Goal: Task Accomplishment & Management: Manage account settings

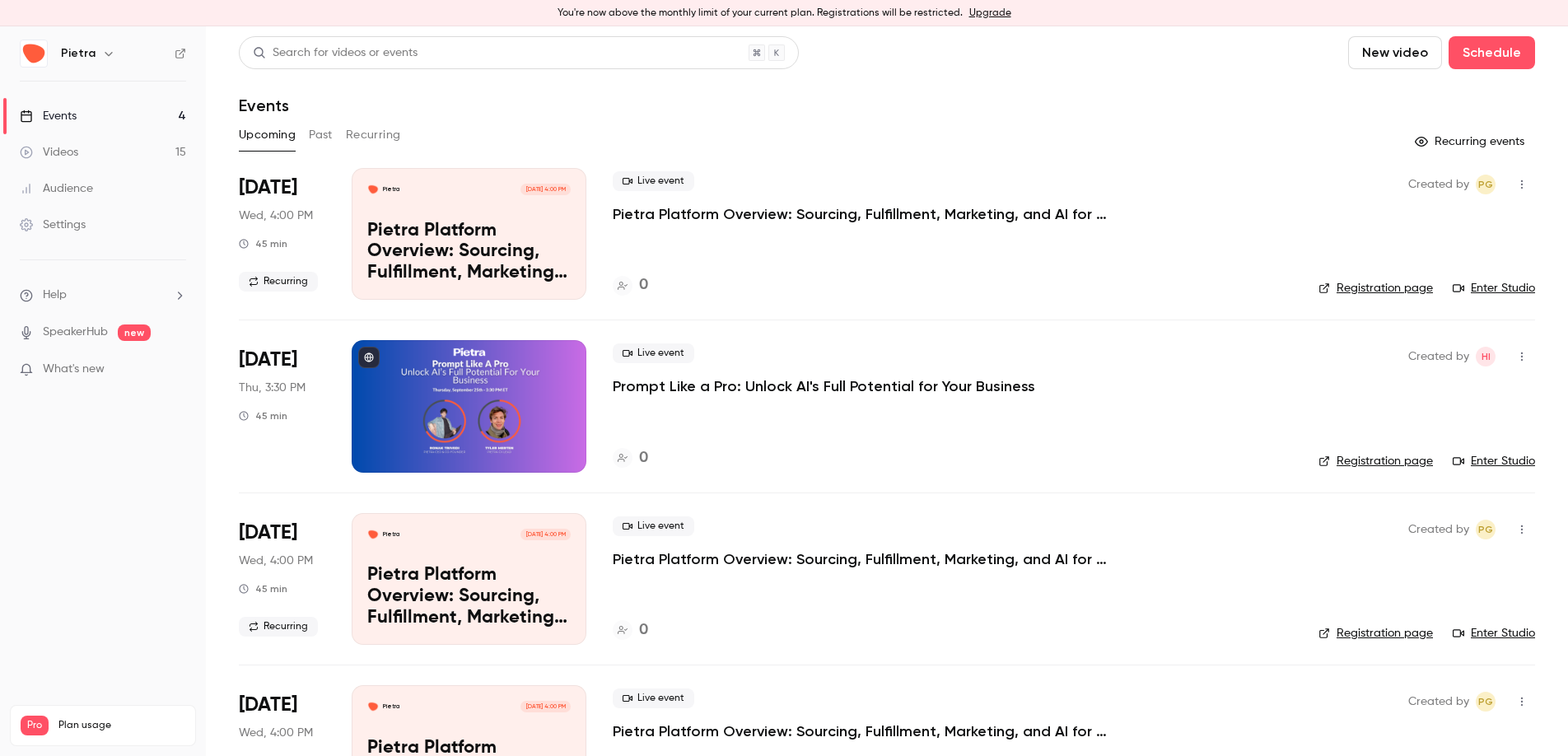
click at [526, 377] on div at bounding box center [469, 406] width 234 height 132
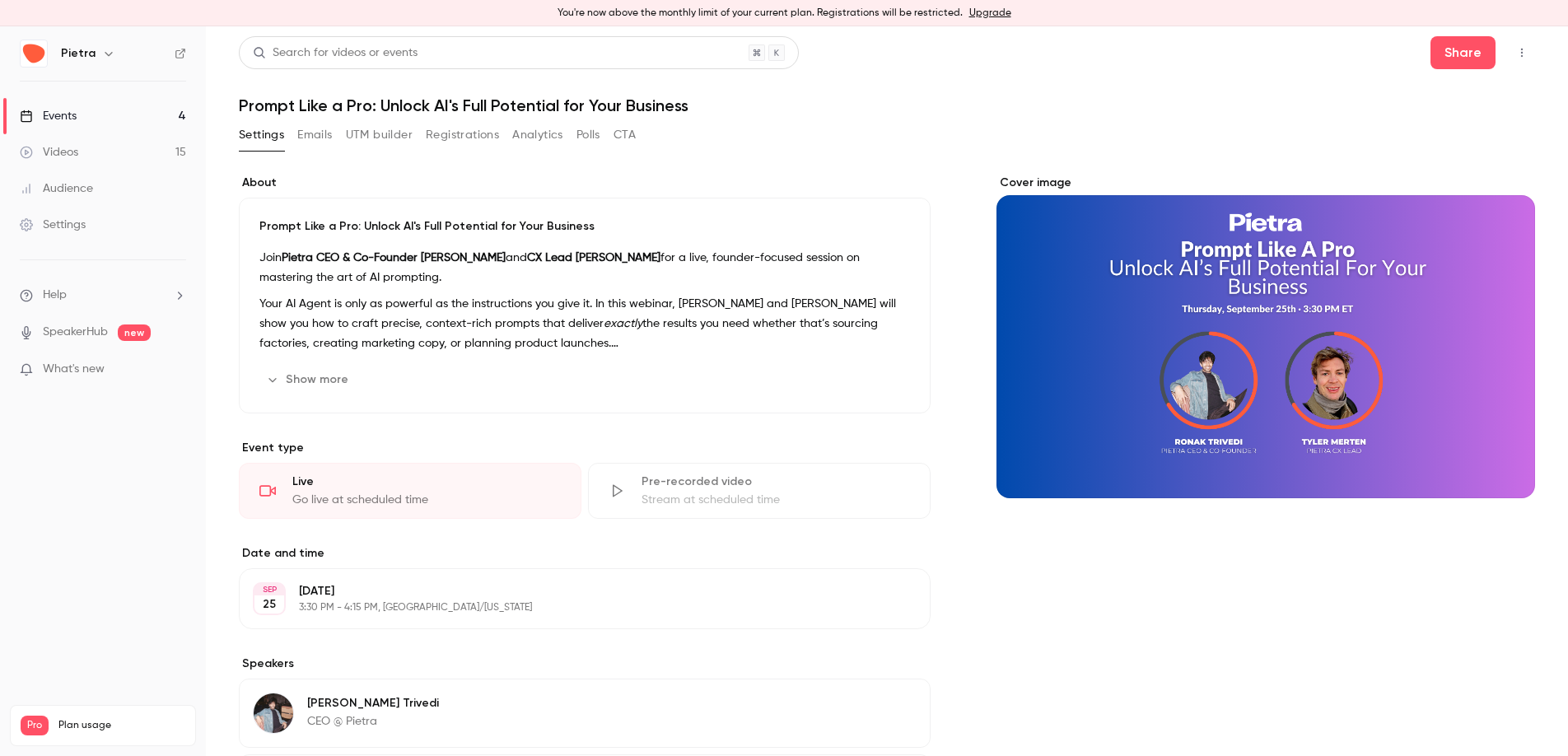
click at [457, 140] on button "Registrations" at bounding box center [462, 135] width 73 height 26
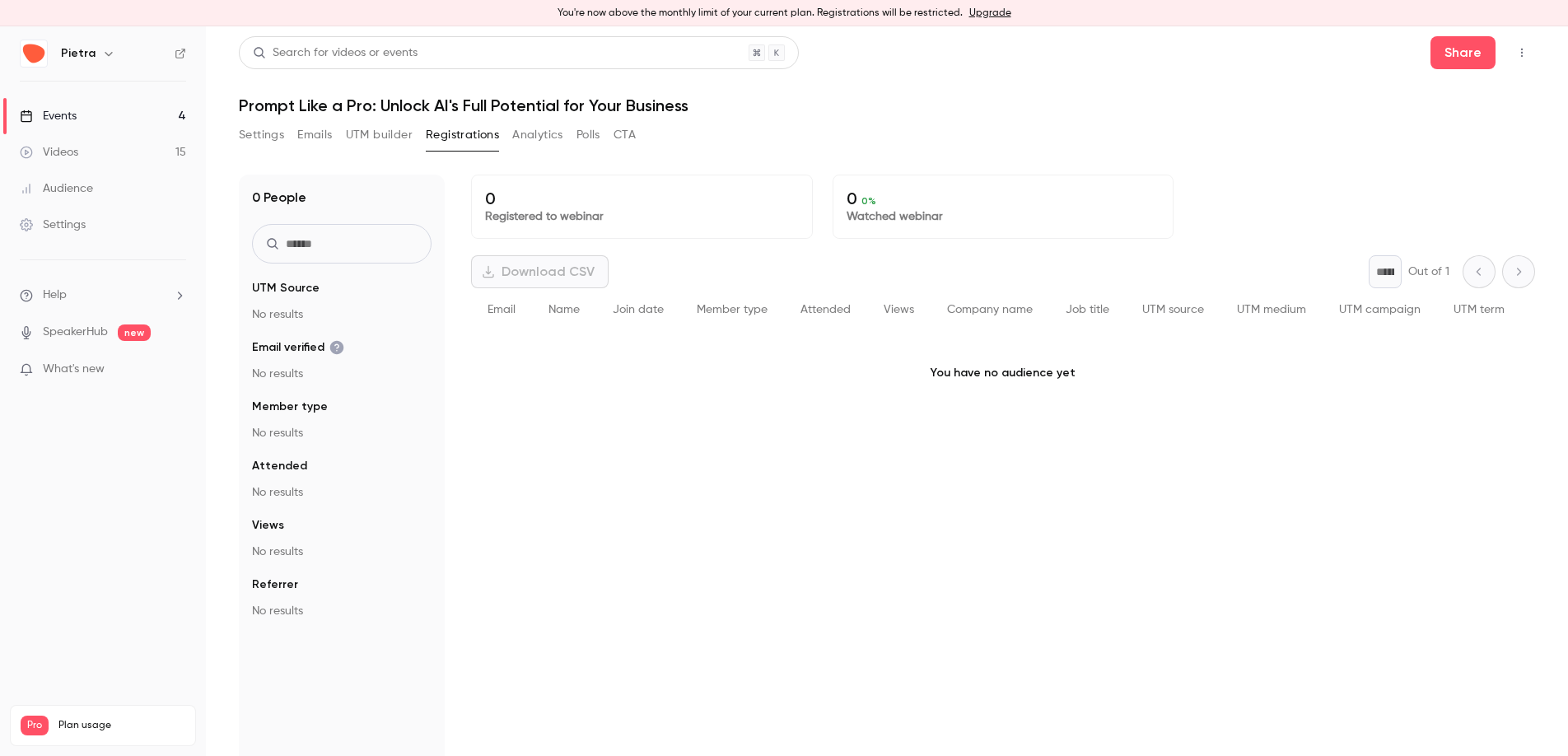
click at [849, 10] on div "You're now above the monthly limit of your current plan. Registrations will be …" at bounding box center [784, 13] width 1568 height 26
click at [989, 18] on link "Upgrade" at bounding box center [990, 13] width 42 height 13
